Goal: Transaction & Acquisition: Purchase product/service

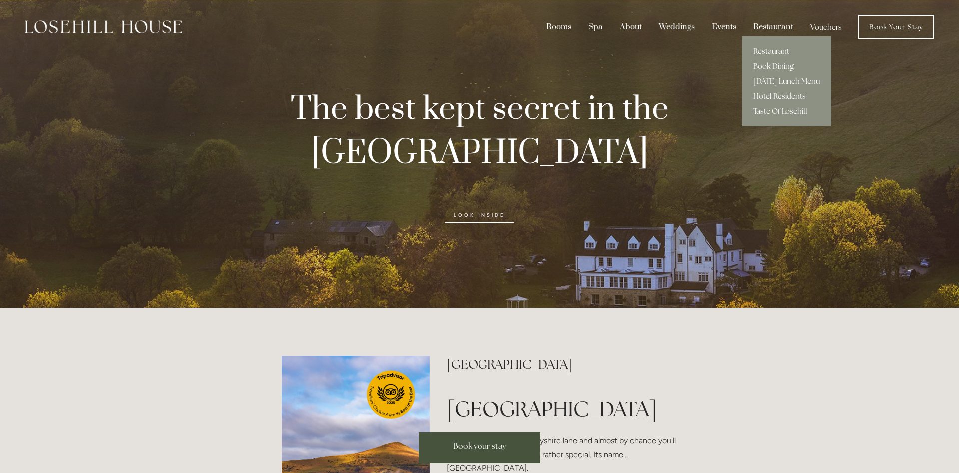
click at [770, 28] on div "Restaurant" at bounding box center [773, 26] width 55 height 19
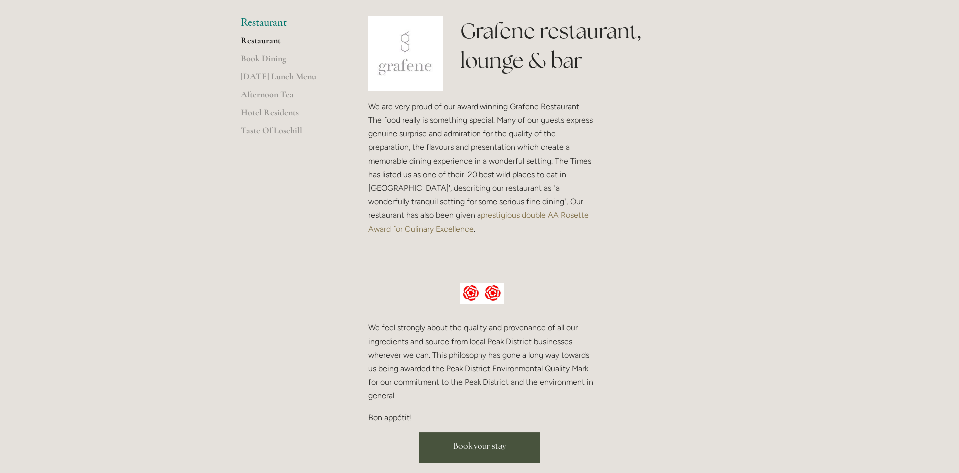
scroll to position [242, 0]
click at [268, 90] on link "Afternoon Tea" at bounding box center [288, 97] width 95 height 18
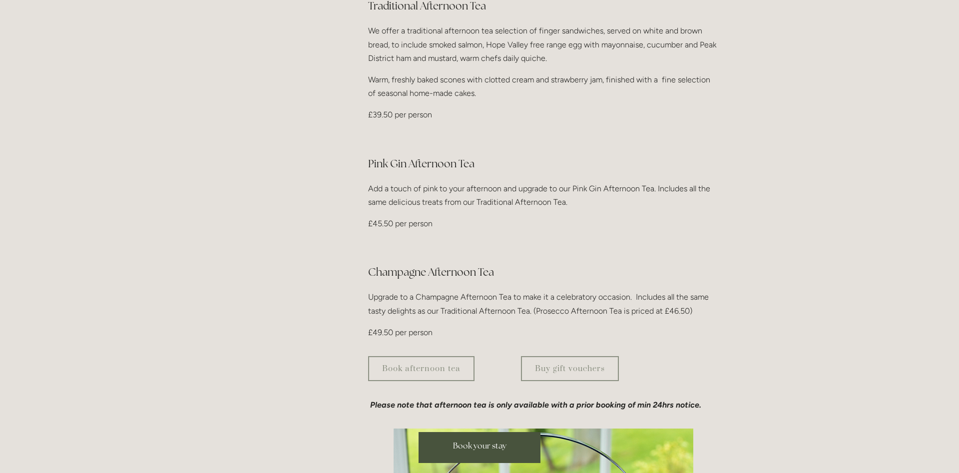
scroll to position [436, 0]
click at [575, 356] on link "Buy gift vouchers" at bounding box center [570, 368] width 98 height 25
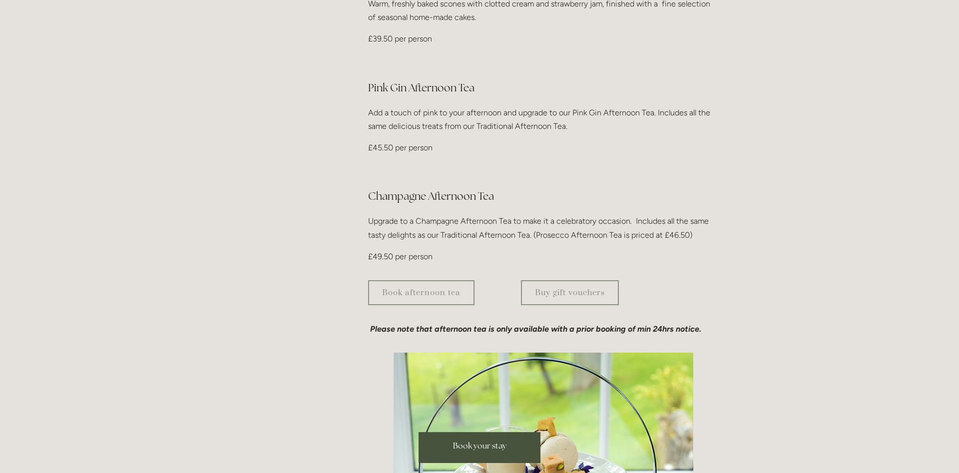
click at [534, 162] on p at bounding box center [543, 168] width 350 height 13
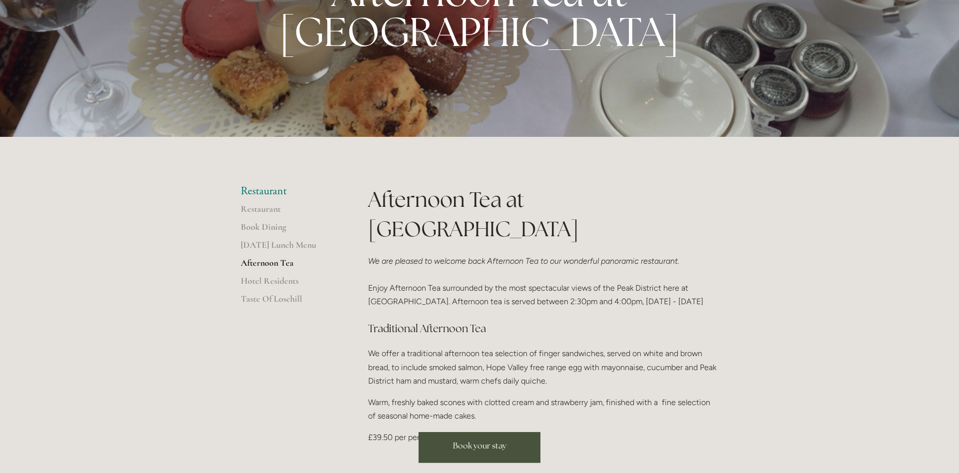
scroll to position [97, 0]
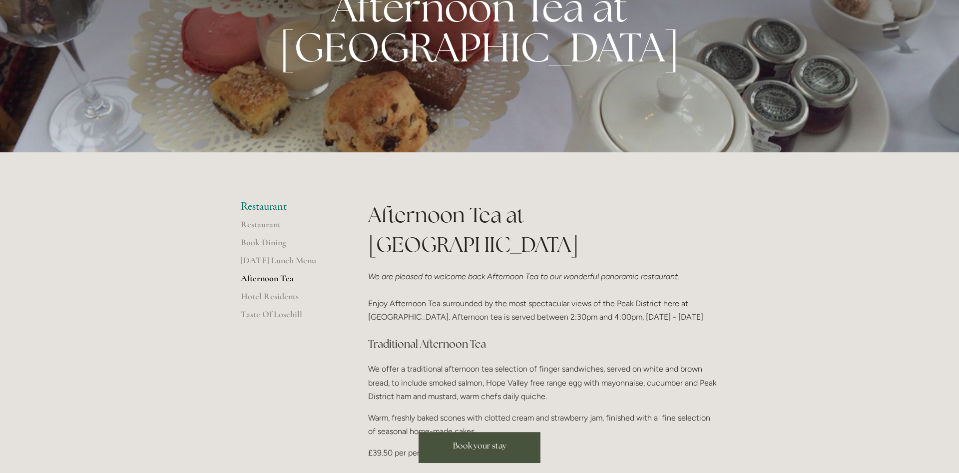
click at [522, 270] on p "We are pleased to welcome back Afternoon Tea to our wonderful panoramic restaur…" at bounding box center [543, 297] width 350 height 54
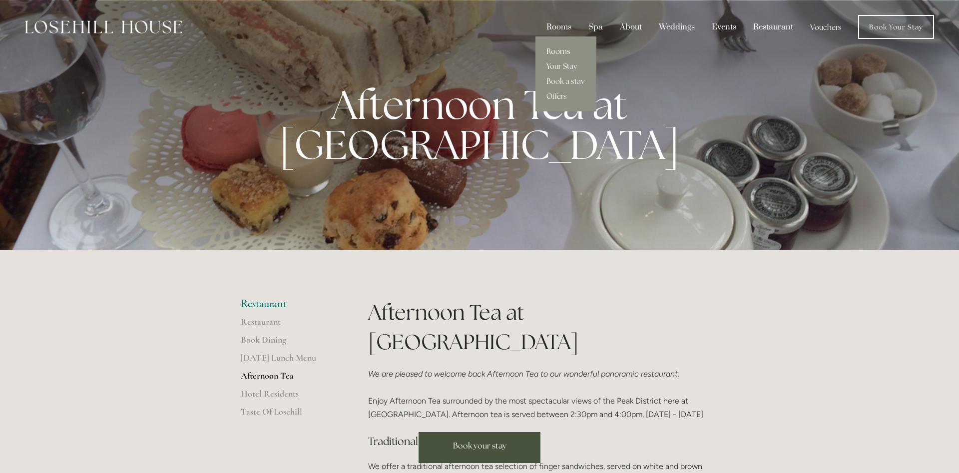
click at [569, 54] on link "Rooms" at bounding box center [566, 51] width 61 height 15
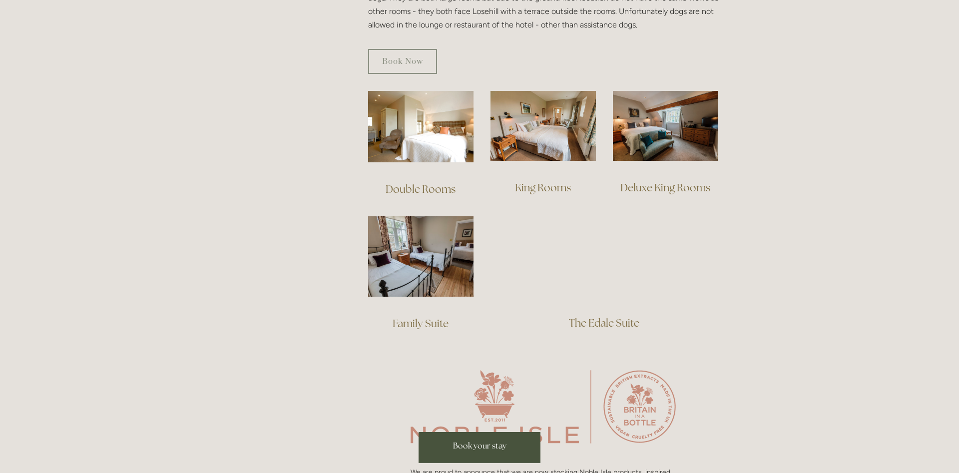
scroll to position [637, 0]
